Goal: Information Seeking & Learning: Learn about a topic

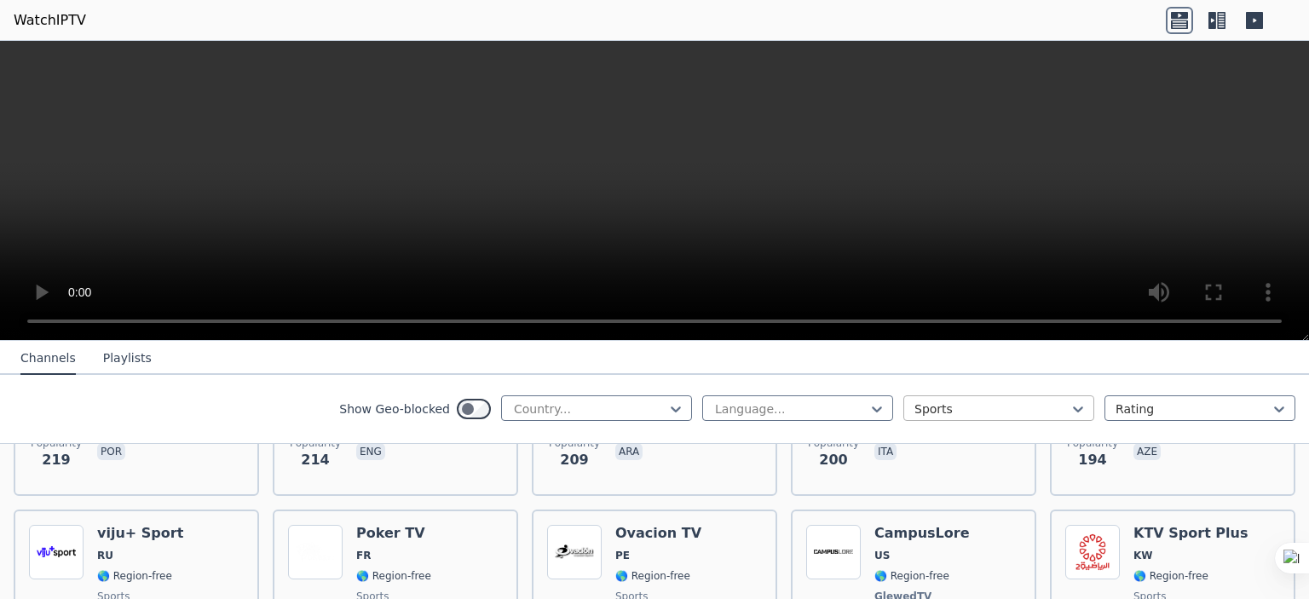
scroll to position [2301, 0]
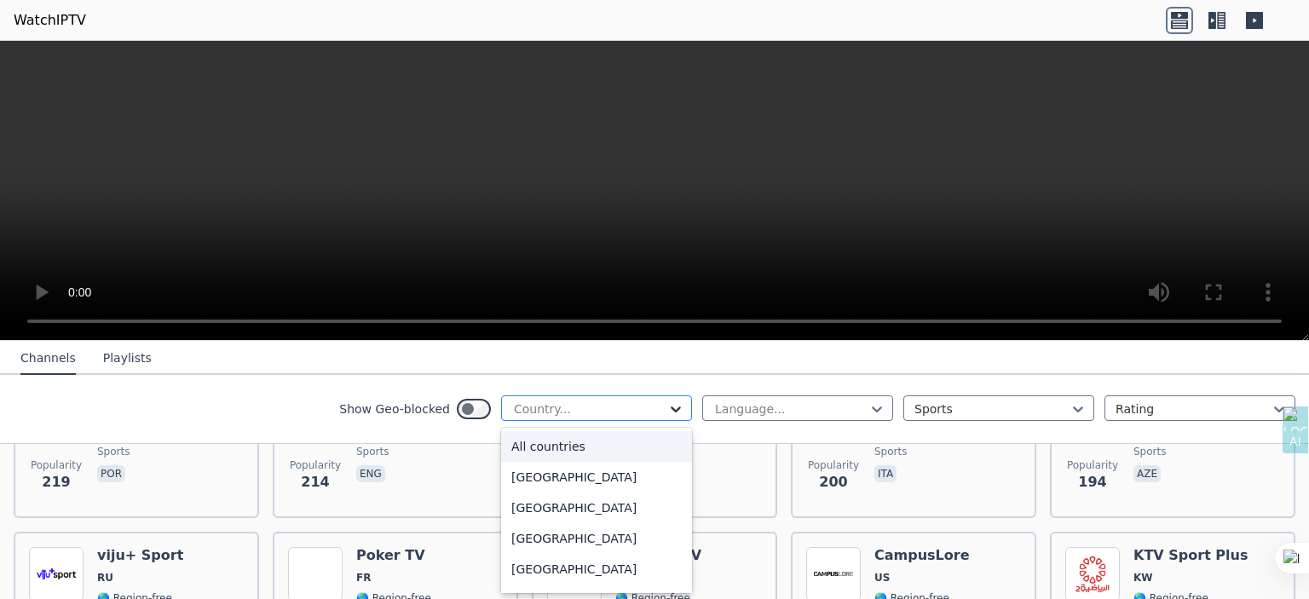
click at [667, 412] on icon at bounding box center [675, 409] width 17 height 17
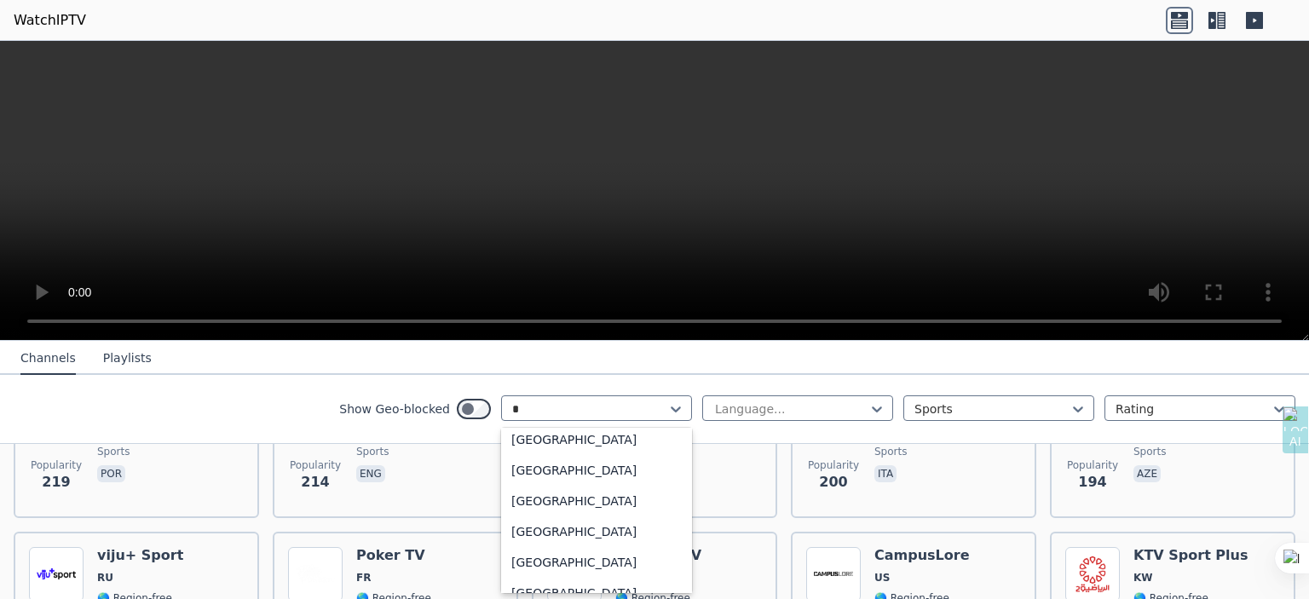
scroll to position [528, 0]
type input "**"
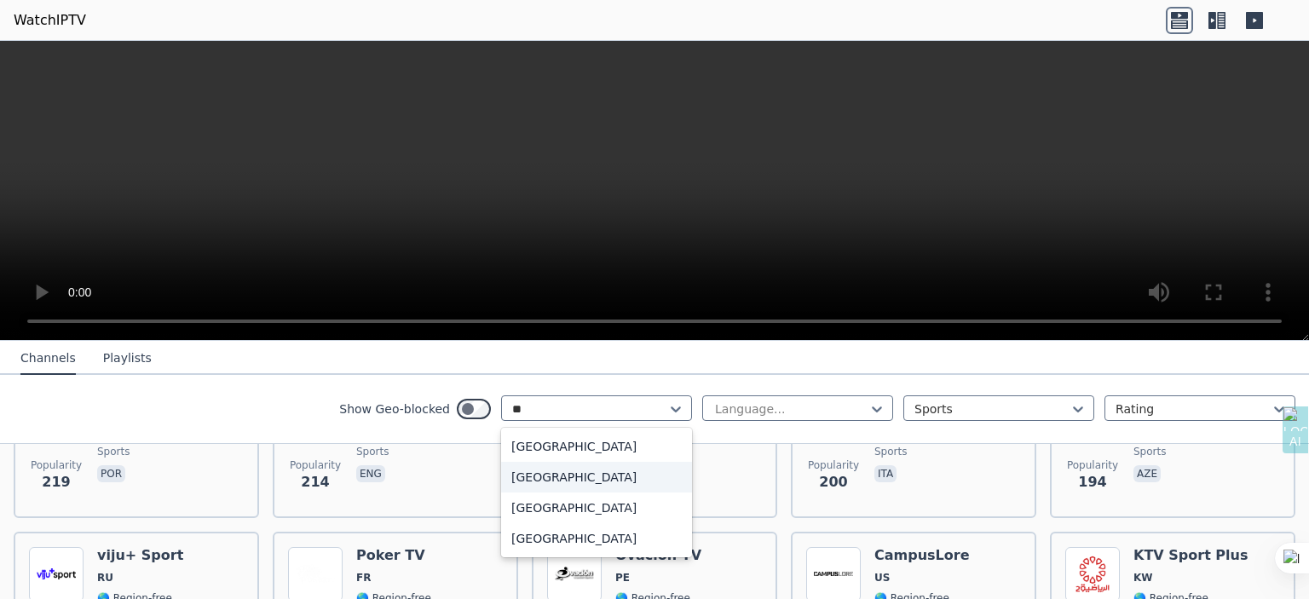
click at [603, 482] on div "[GEOGRAPHIC_DATA]" at bounding box center [596, 477] width 191 height 31
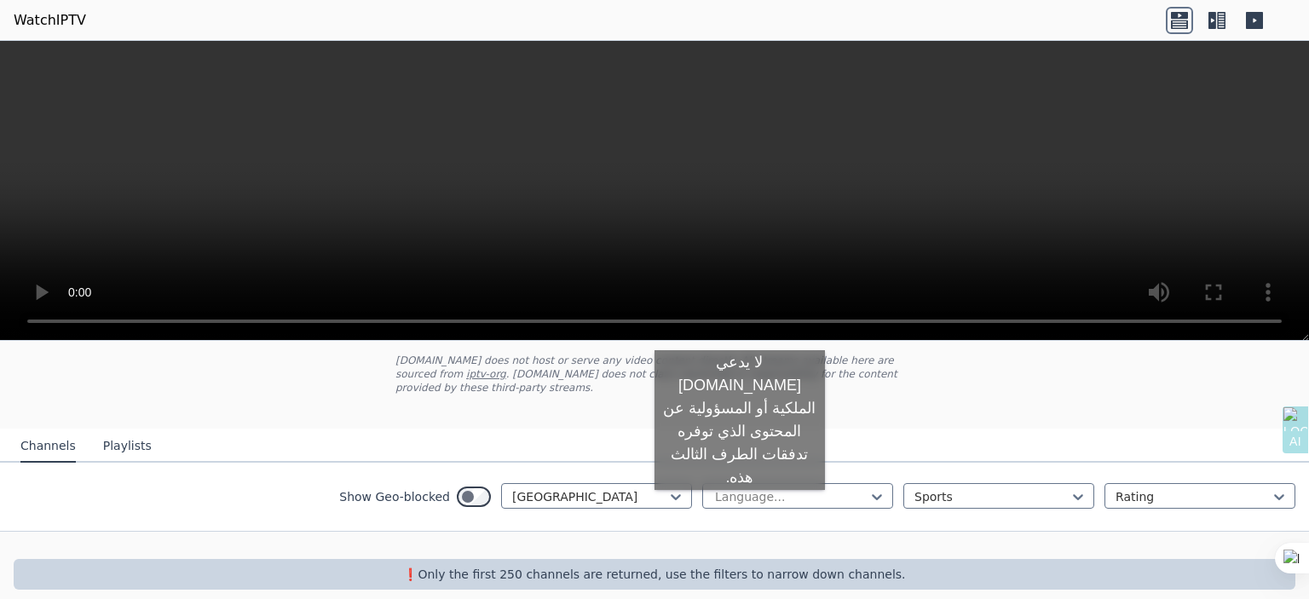
scroll to position [101, 0]
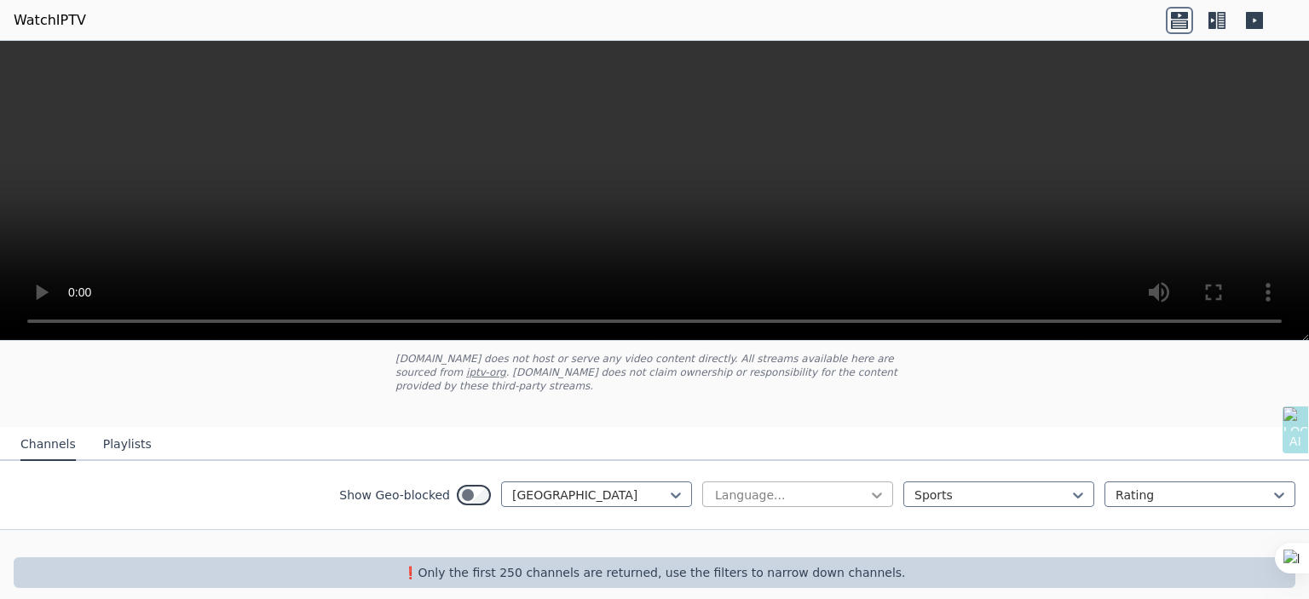
click at [868, 487] on icon at bounding box center [876, 495] width 17 height 17
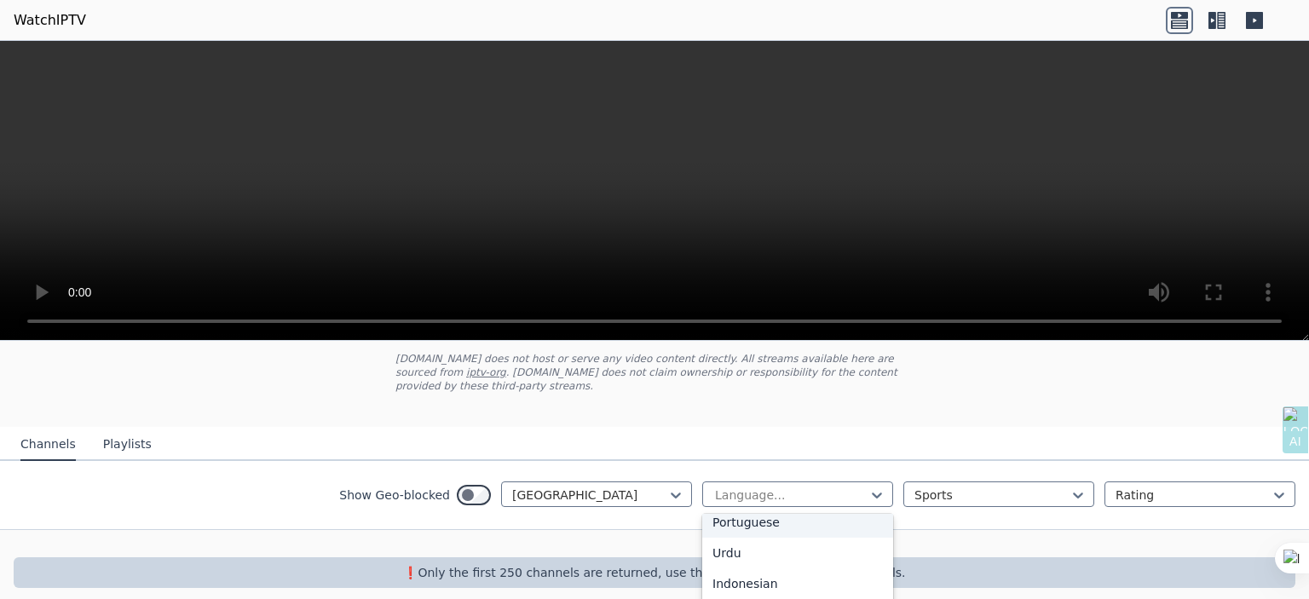
click at [575, 503] on div "Show Geo-blocked Egypt 22 results available. Use Up and Down to choose options,…" at bounding box center [654, 495] width 1309 height 69
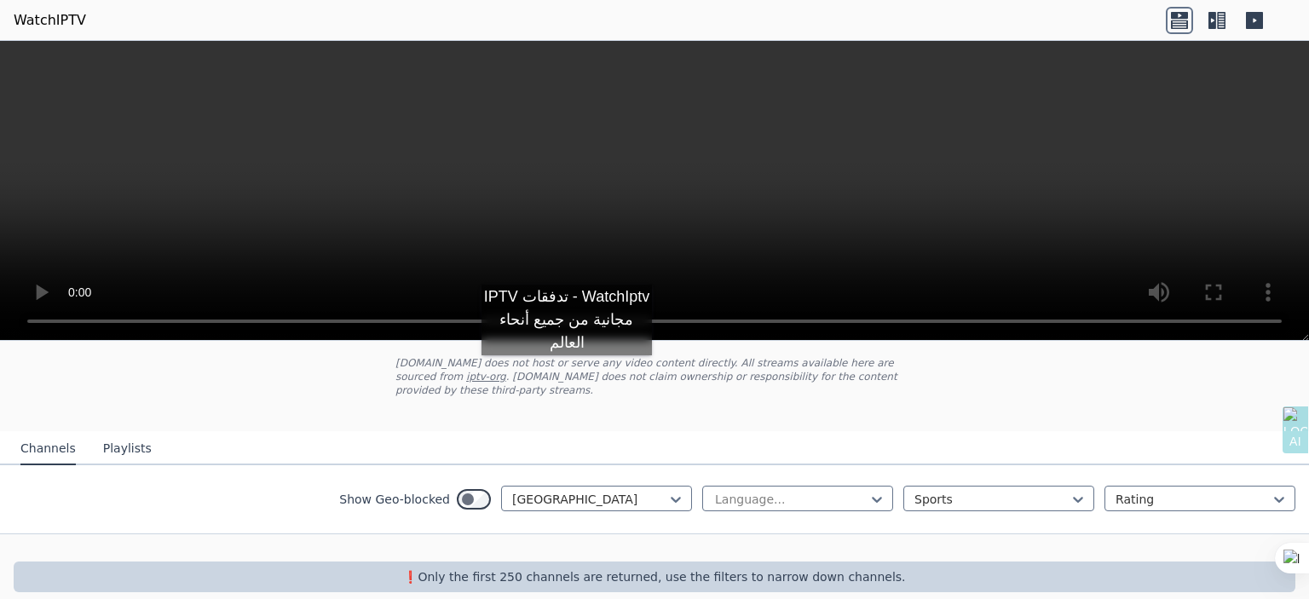
scroll to position [101, 0]
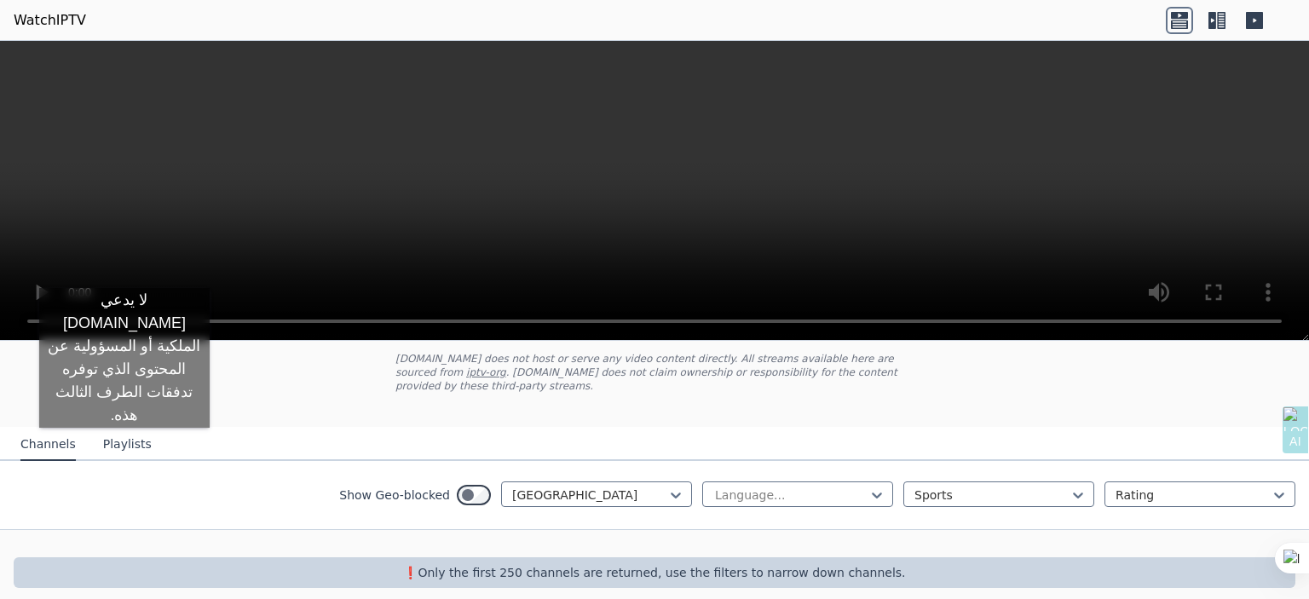
click at [124, 445] on button "Playlists" at bounding box center [127, 445] width 49 height 32
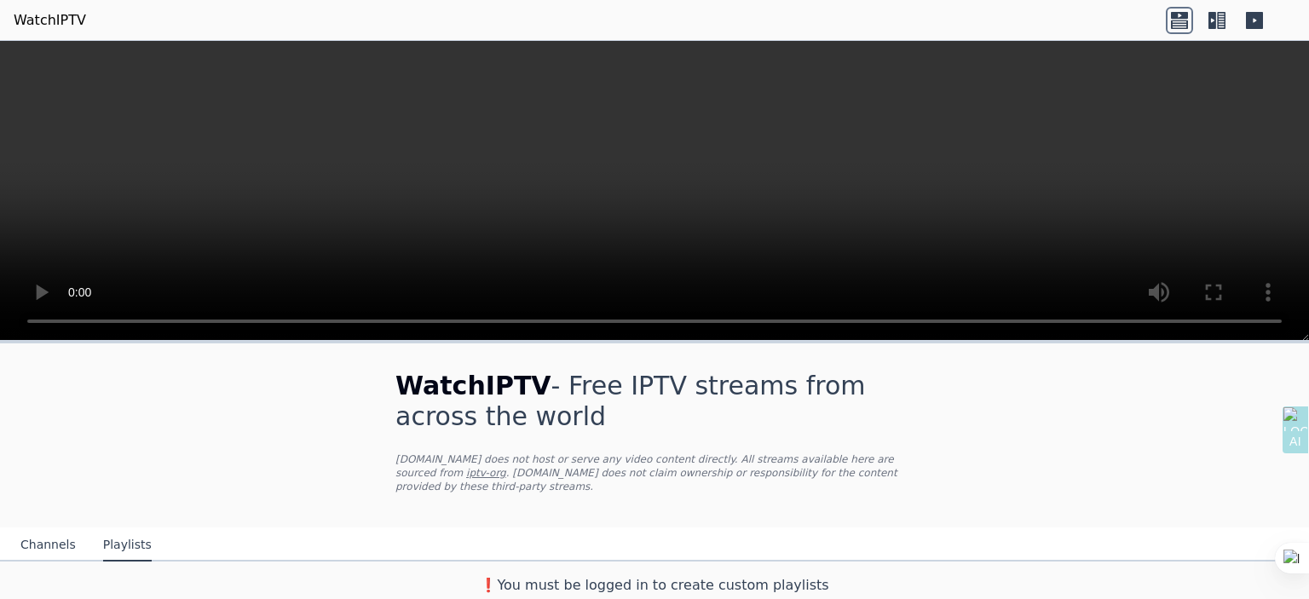
click at [33, 531] on button "Channels" at bounding box center [47, 545] width 55 height 32
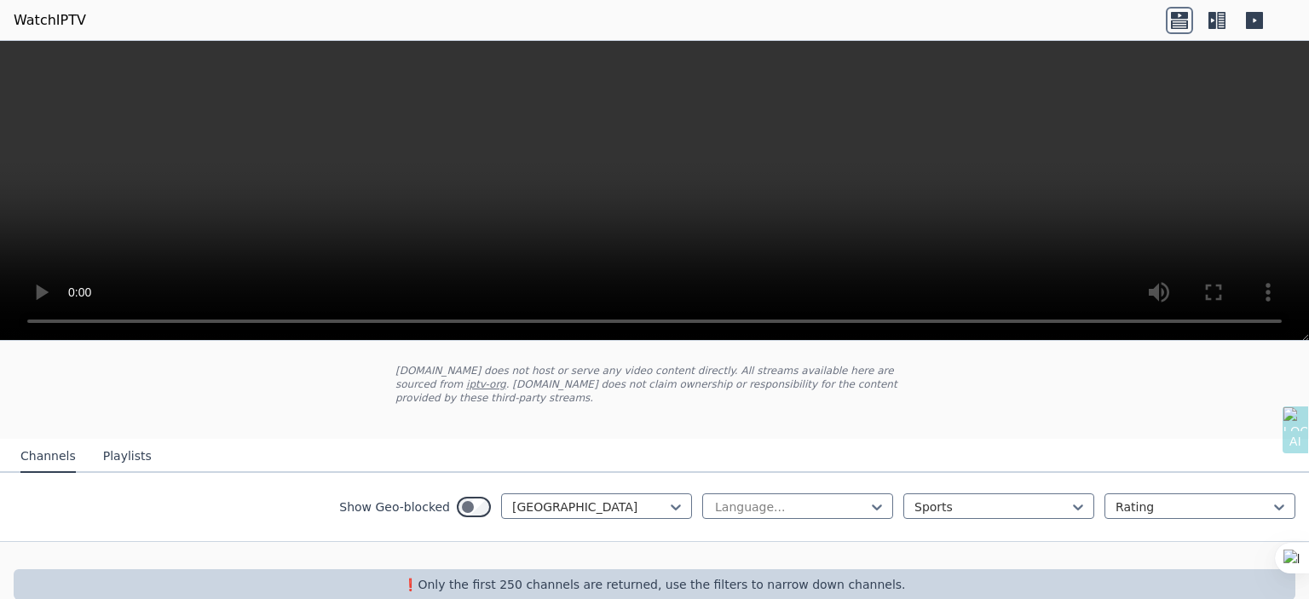
scroll to position [101, 0]
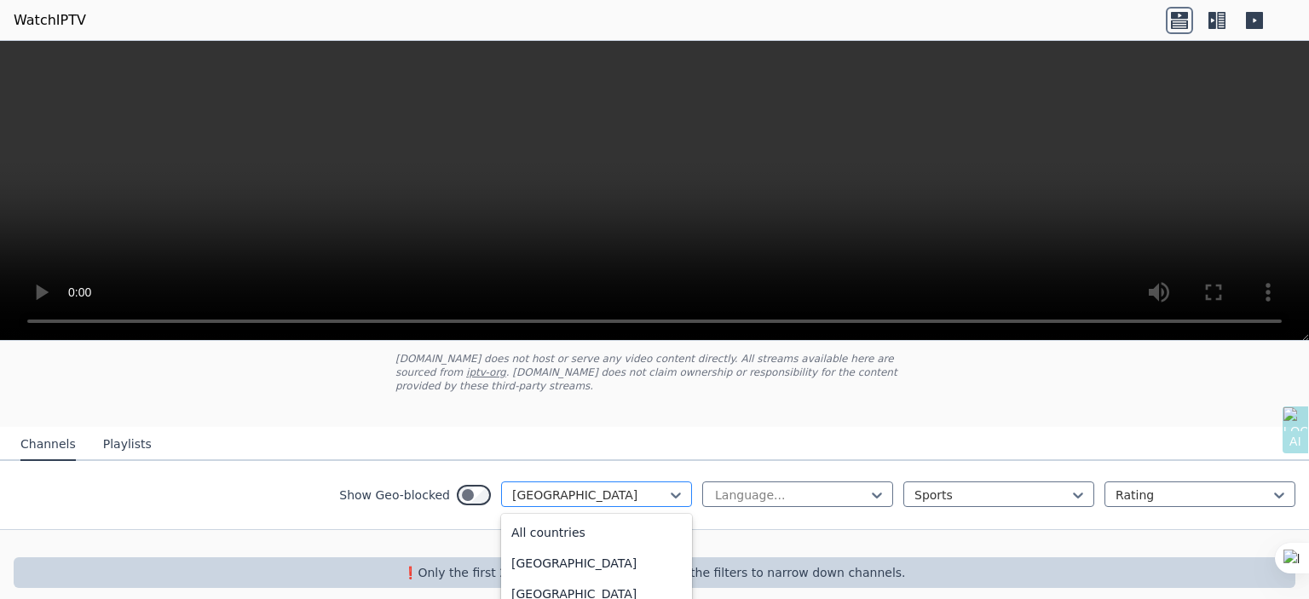
click at [536, 487] on div at bounding box center [589, 495] width 155 height 17
click at [588, 427] on nav "Channels Playlists" at bounding box center [654, 444] width 1309 height 34
